Goal: Complete application form: Complete application form

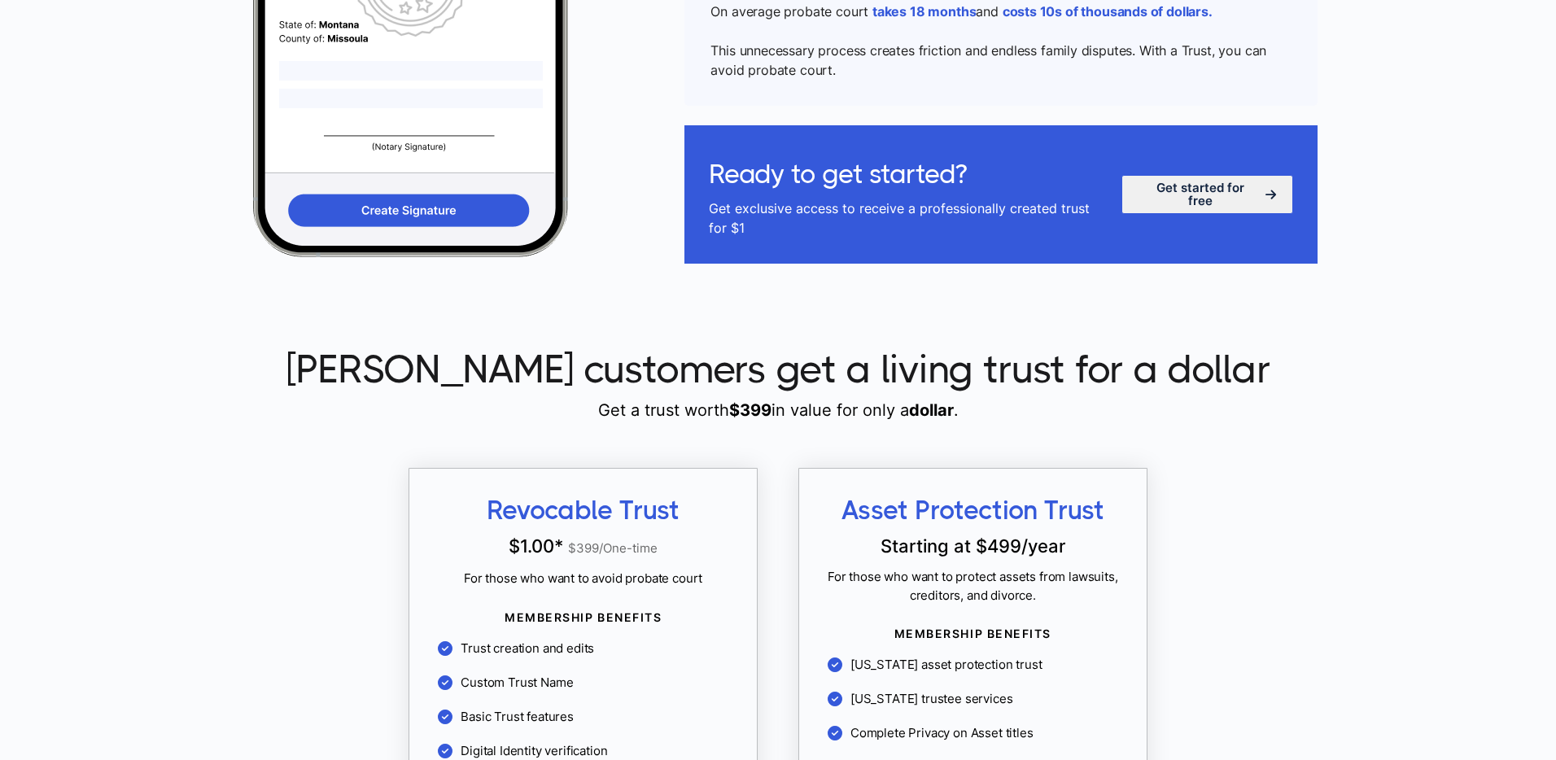
scroll to position [1111, 0]
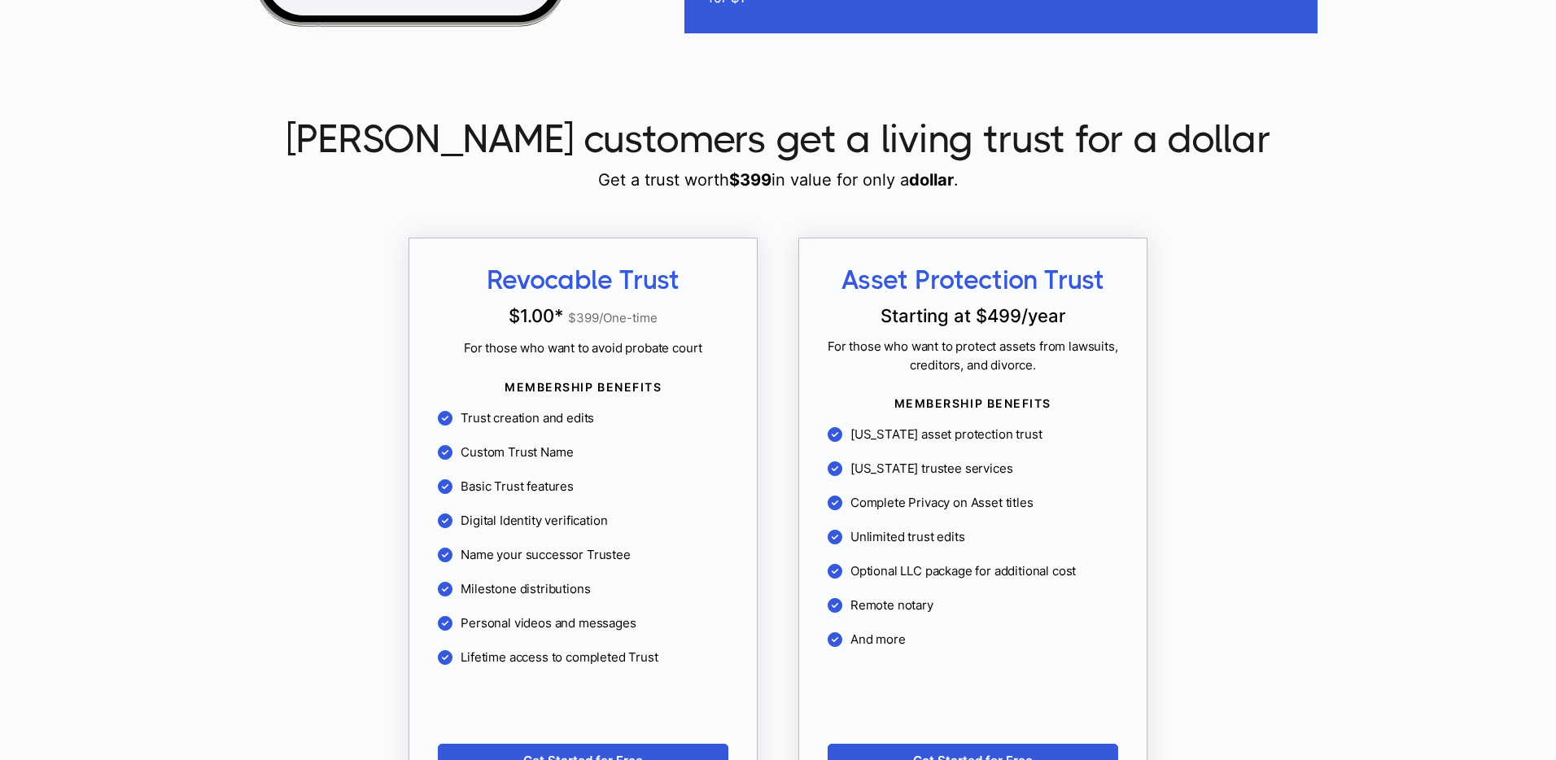
scroll to position [1305, 0]
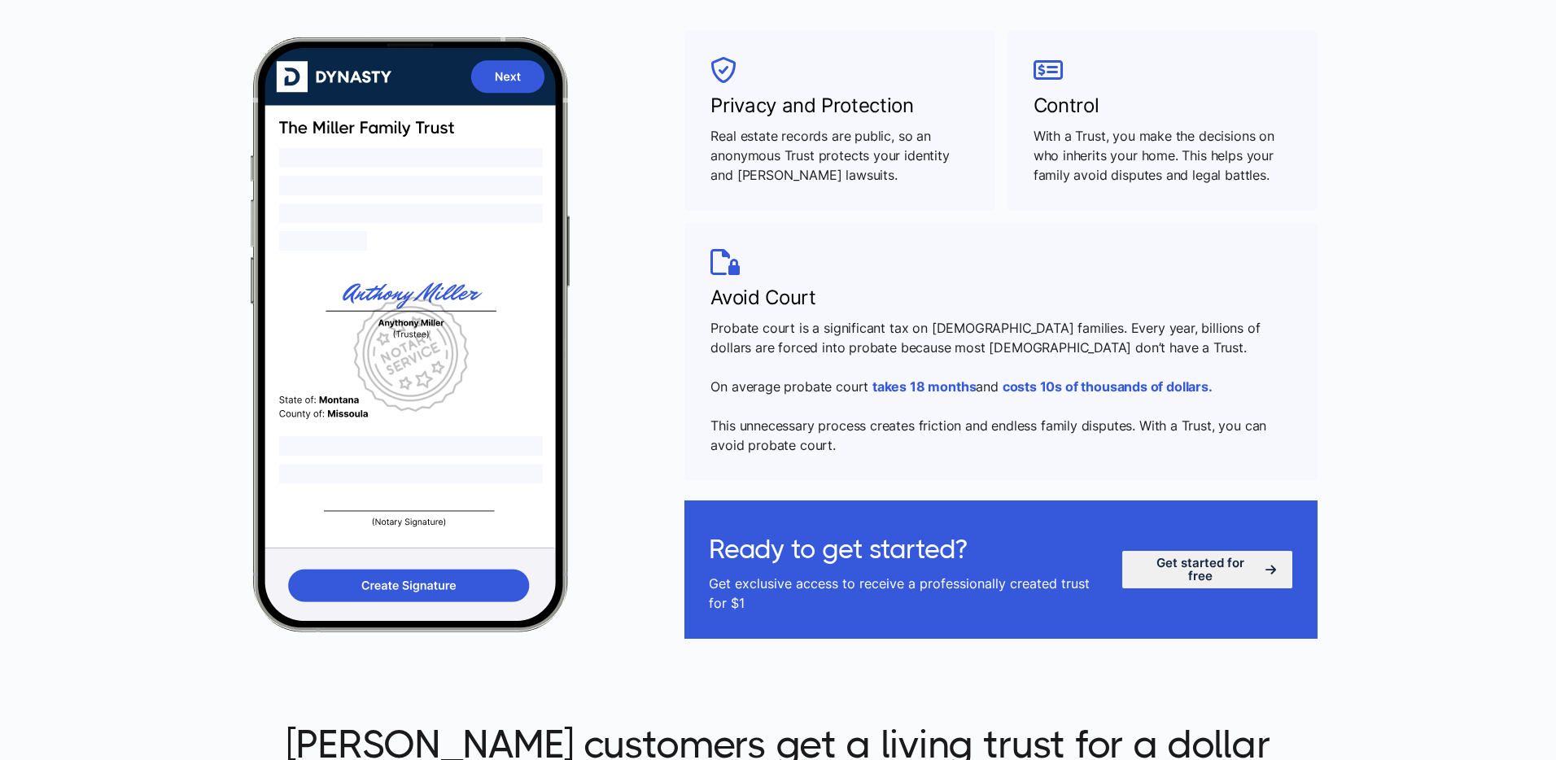
scroll to position [793, 0]
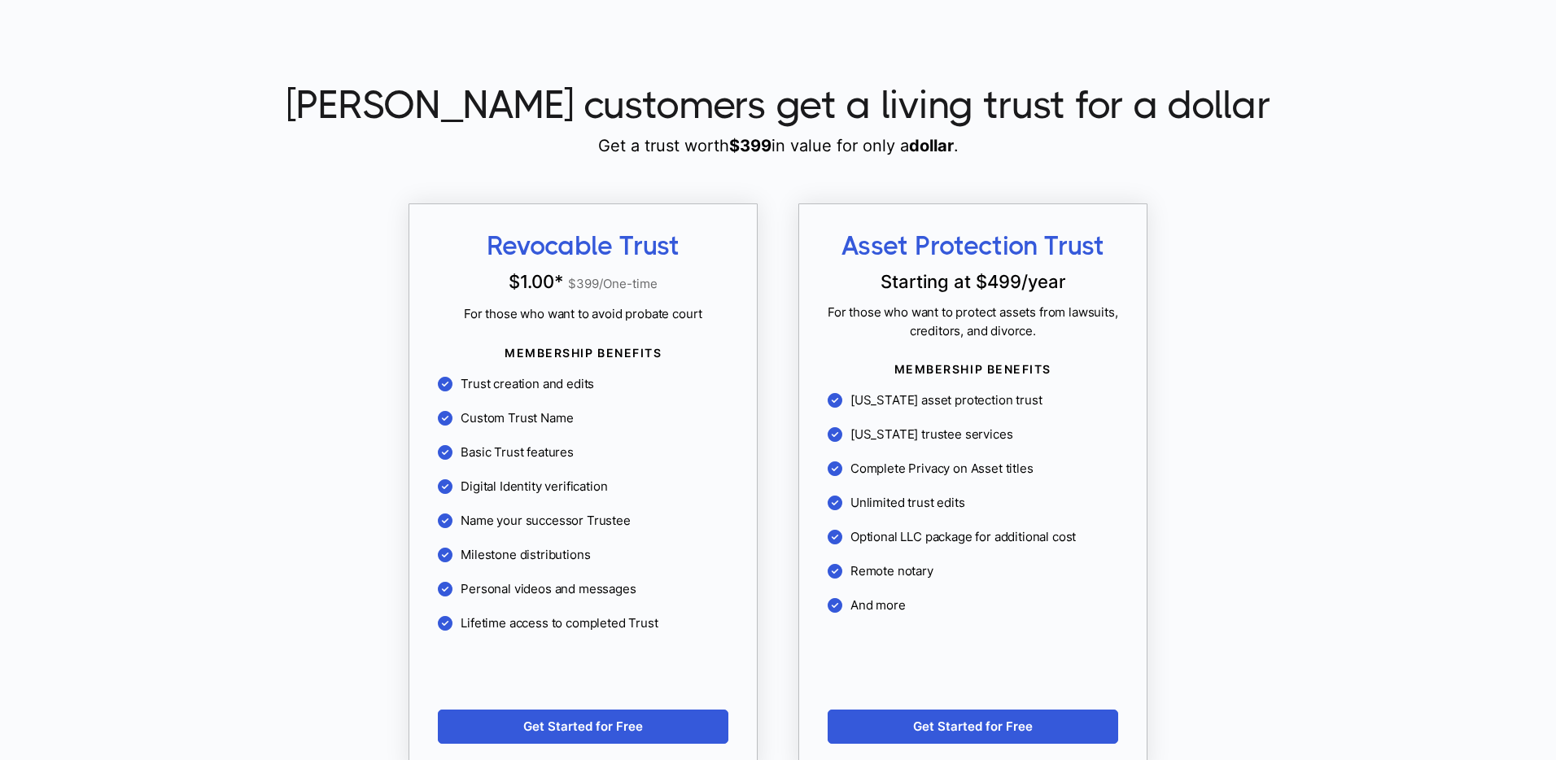
scroll to position [1319, 0]
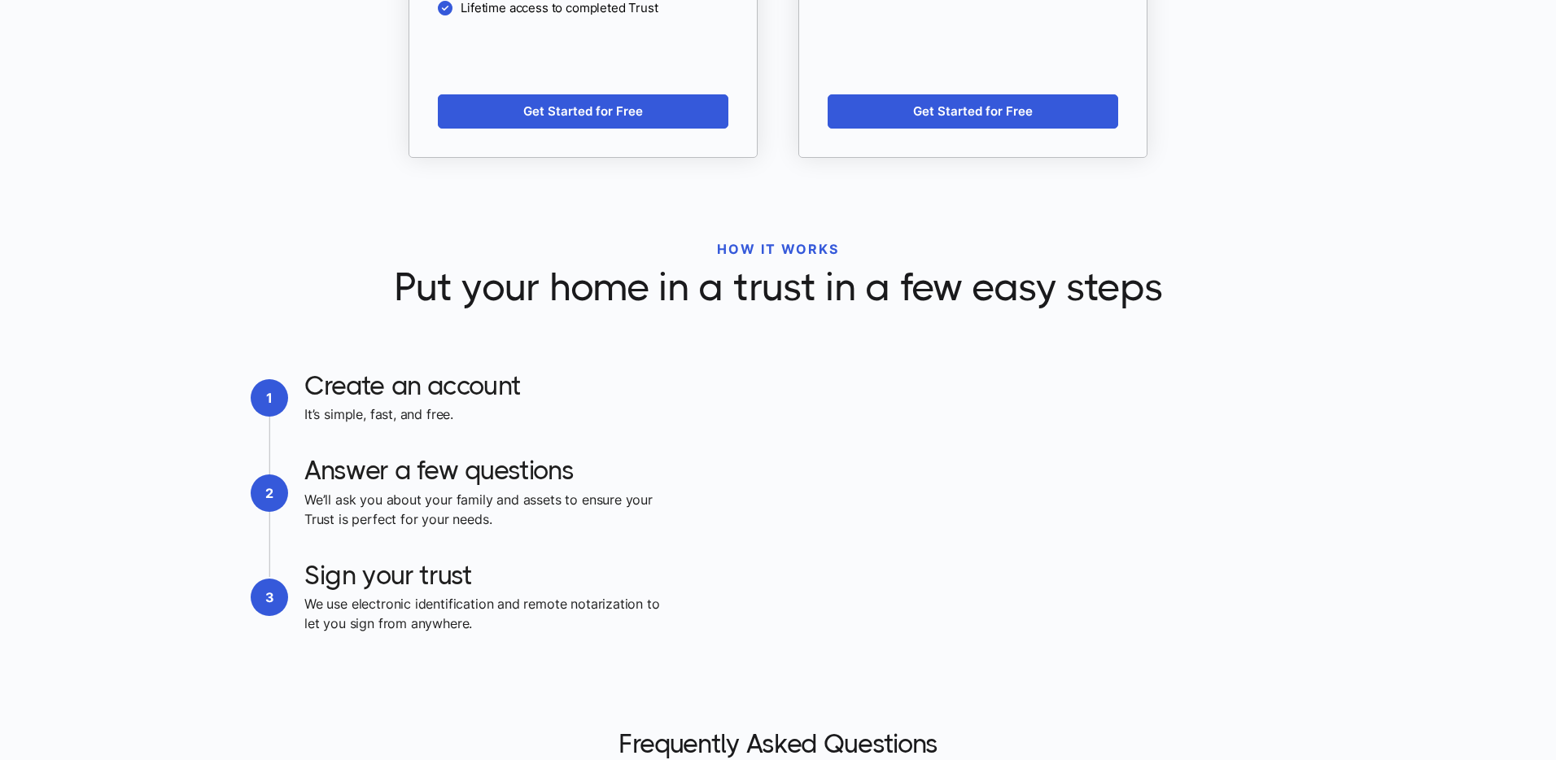
scroll to position [1937, 0]
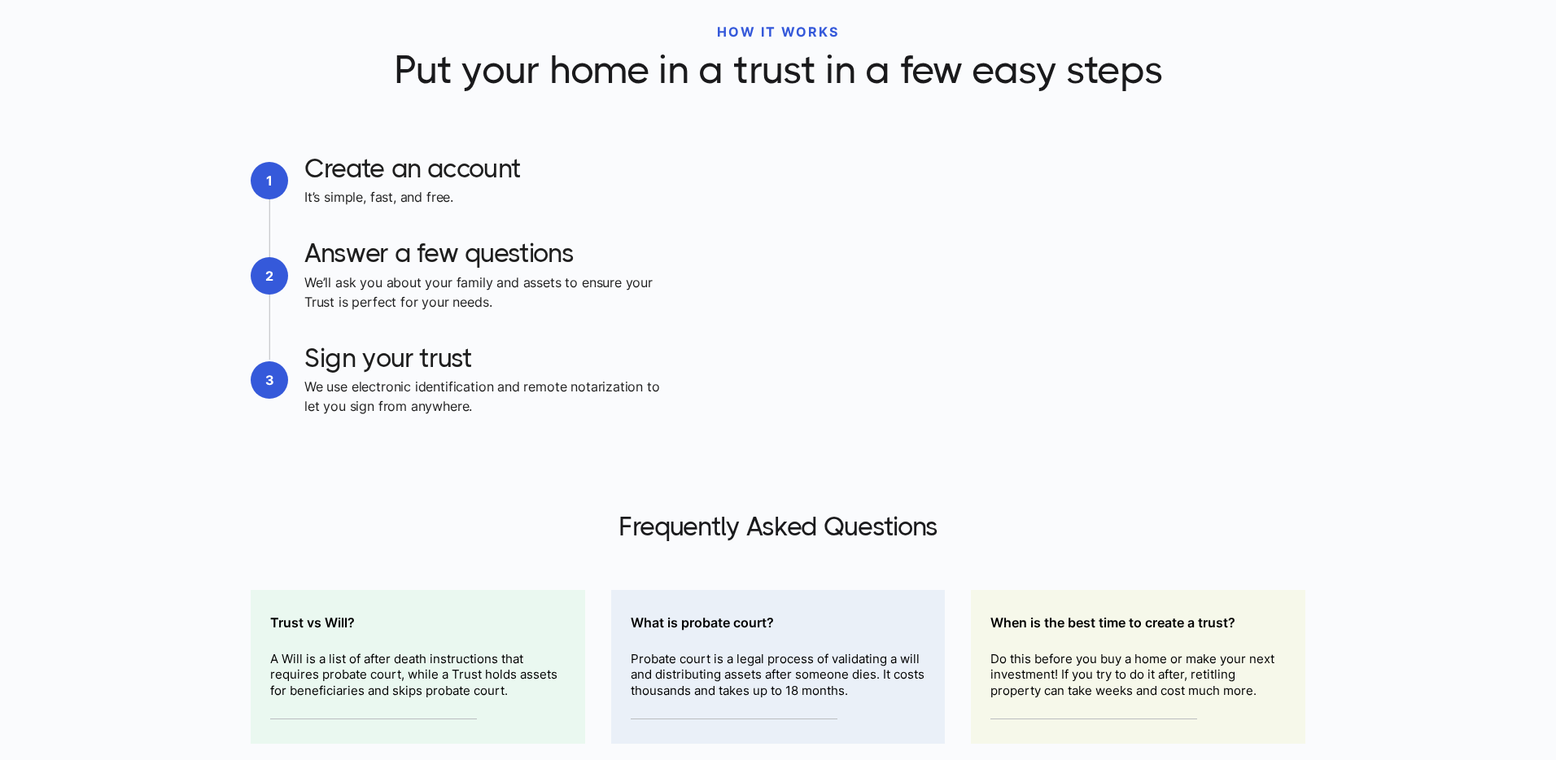
scroll to position [2237, 0]
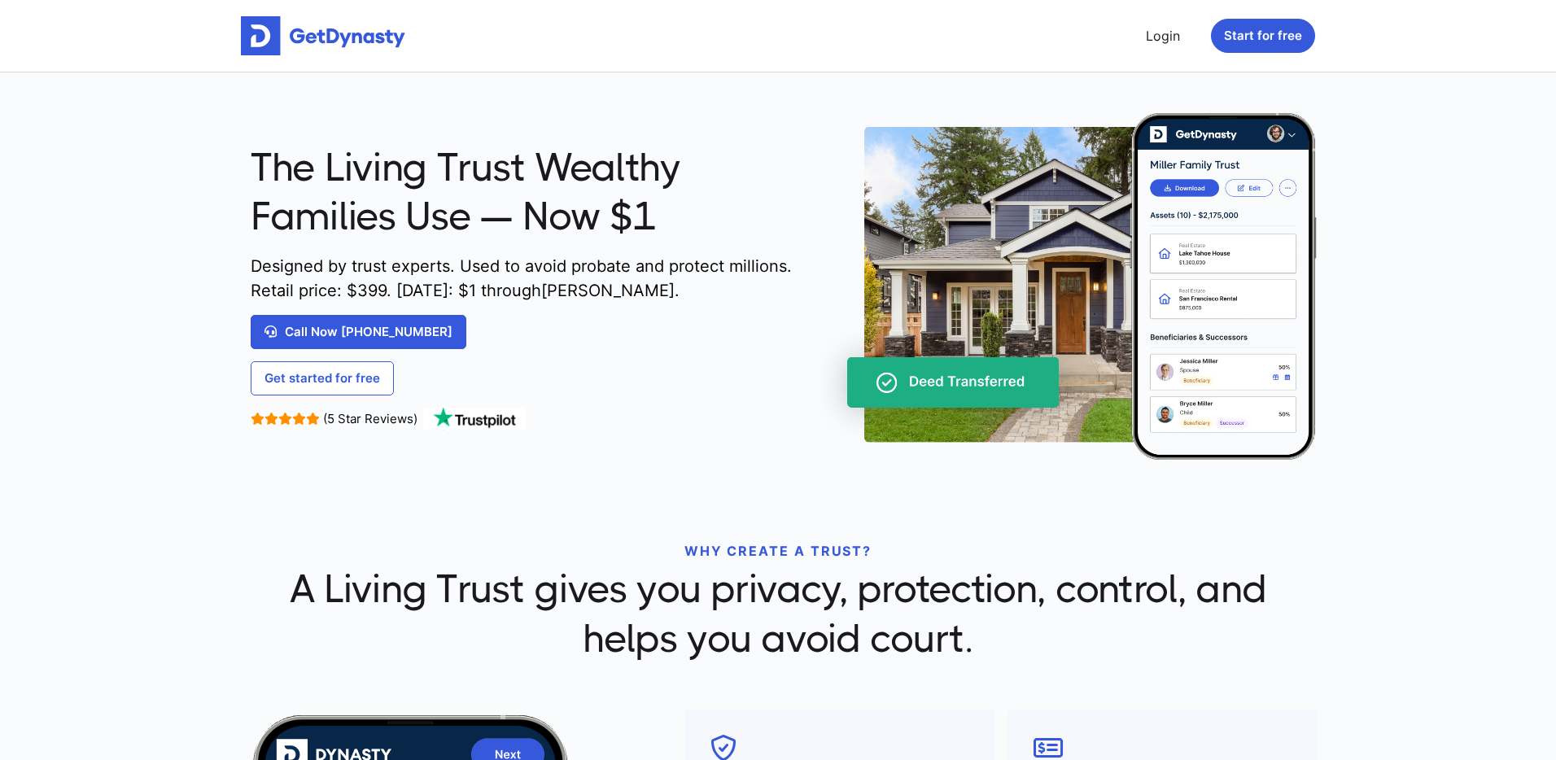
click at [322, 32] on img at bounding box center [323, 35] width 164 height 39
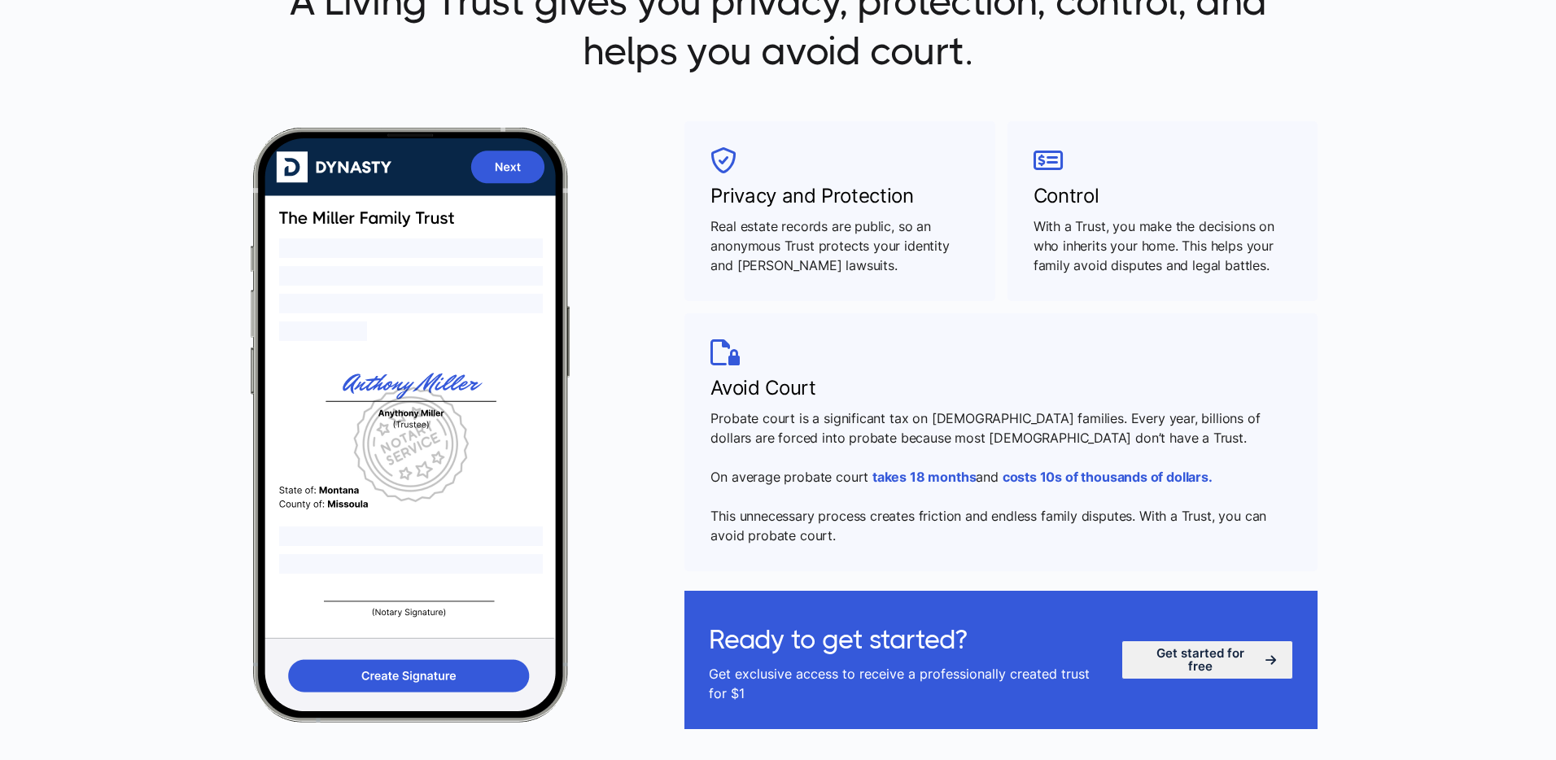
scroll to position [625, 0]
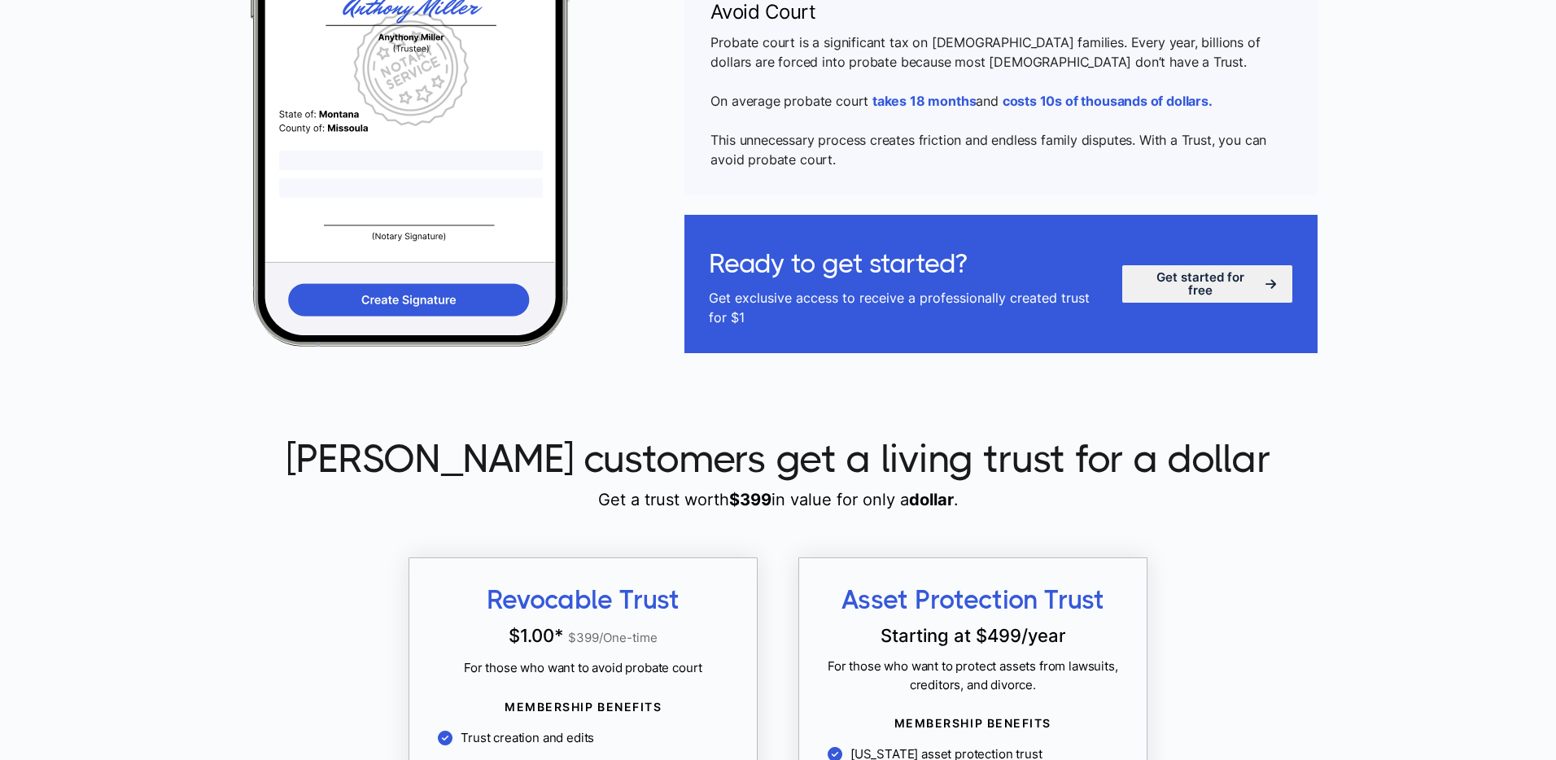
scroll to position [1243, 0]
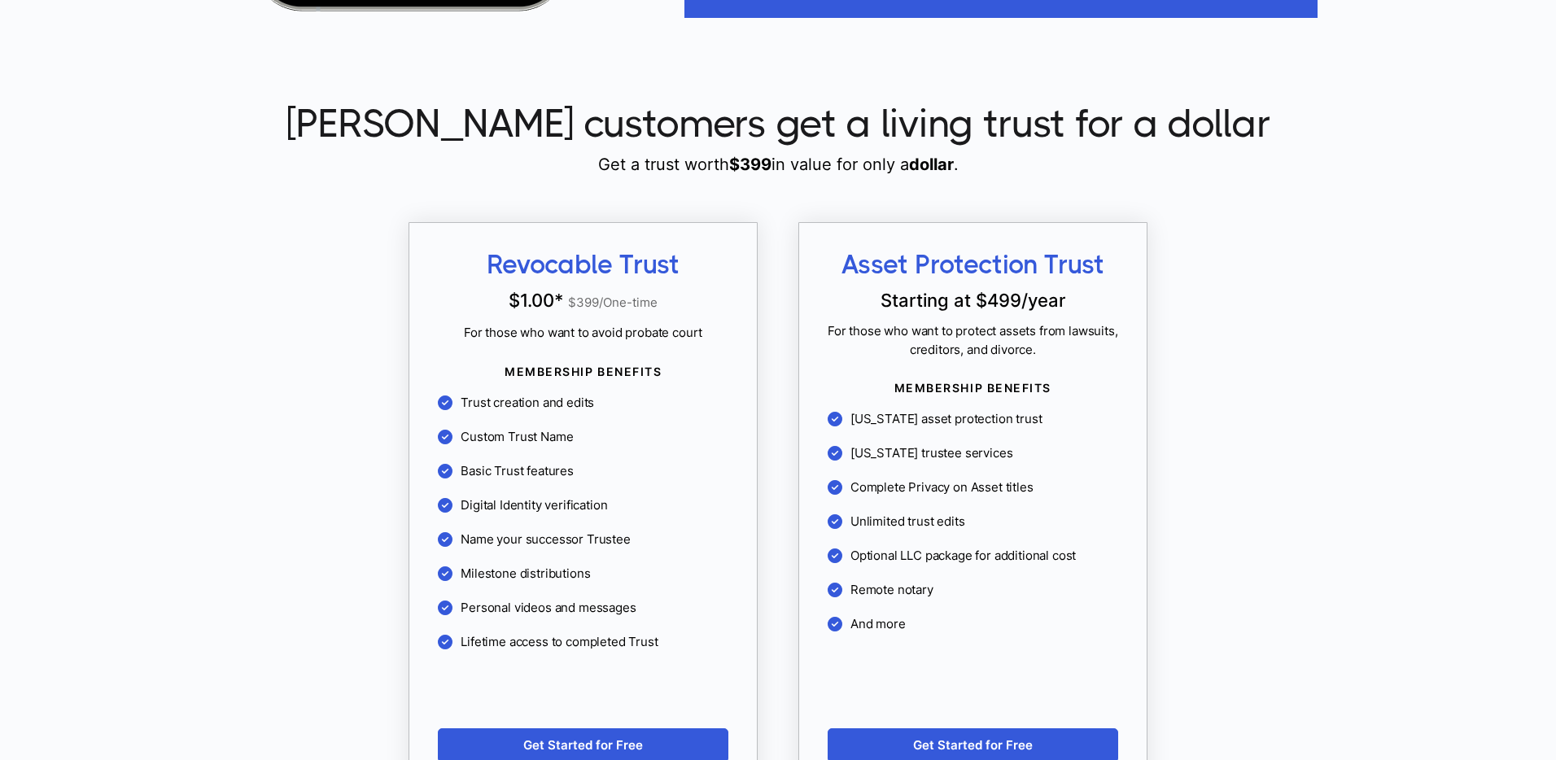
scroll to position [1301, 0]
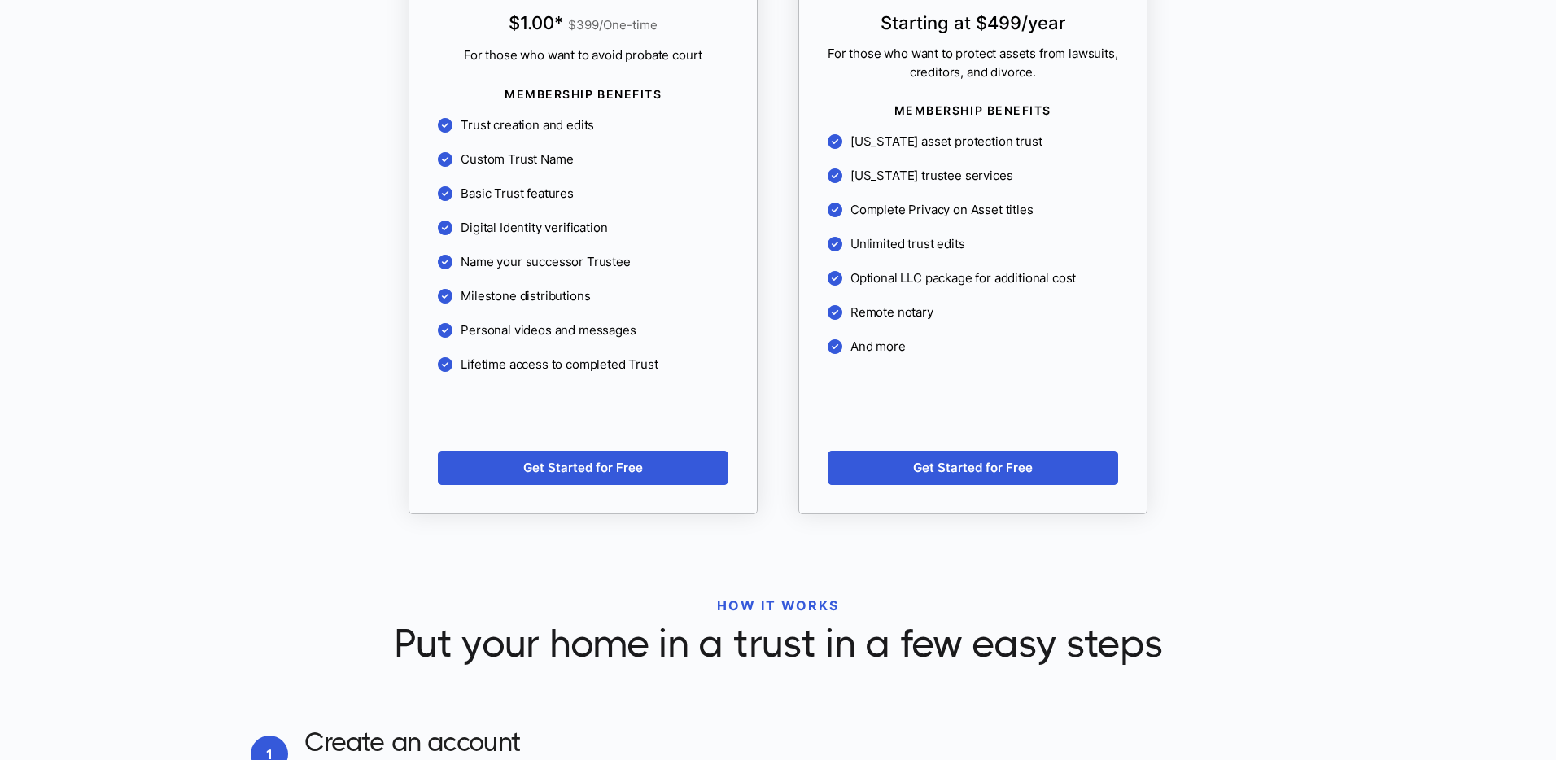
scroll to position [1655, 0]
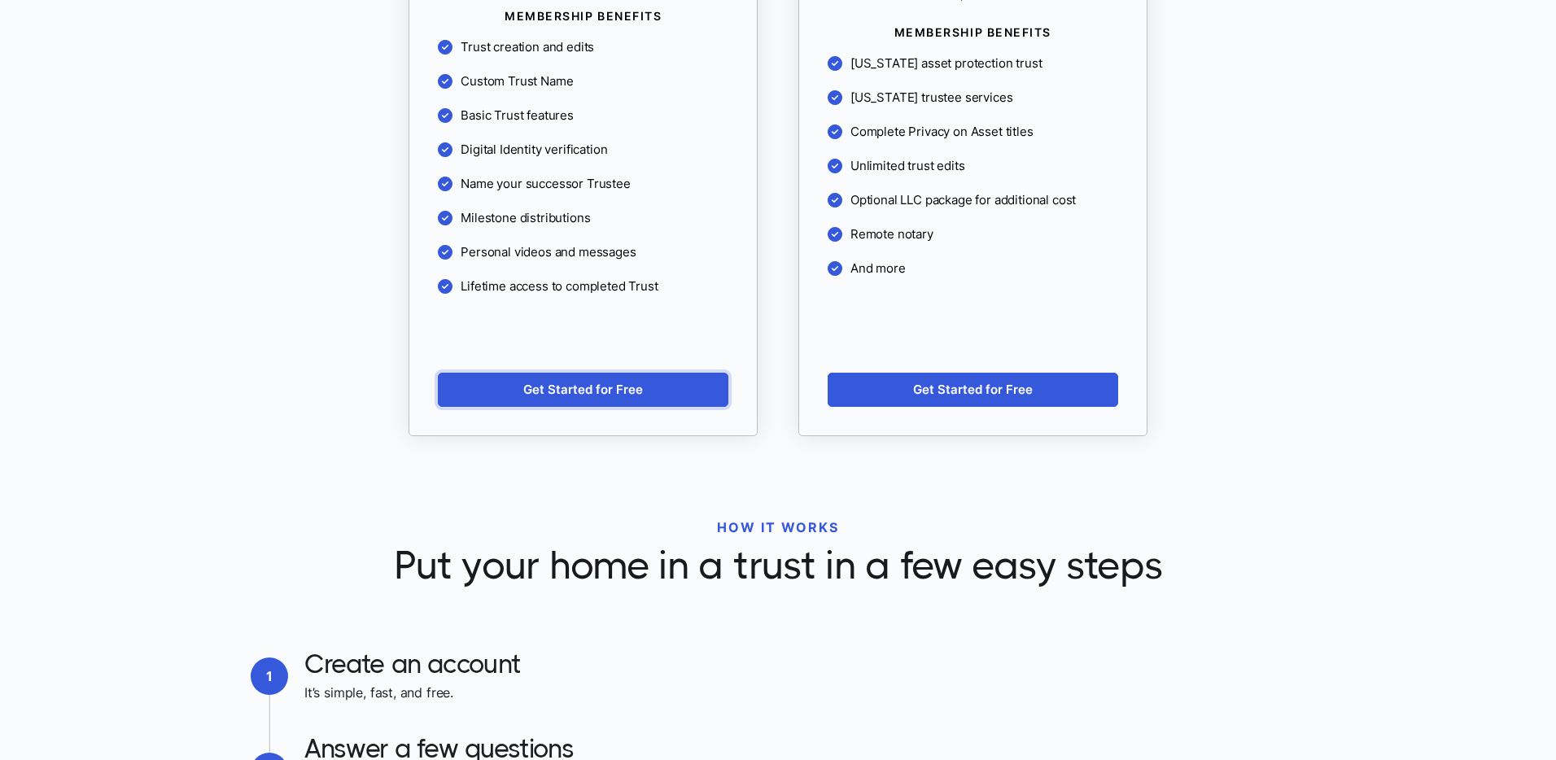
click at [614, 386] on link "Get Started for Free" at bounding box center [583, 390] width 291 height 34
